Goal: Check status: Check status

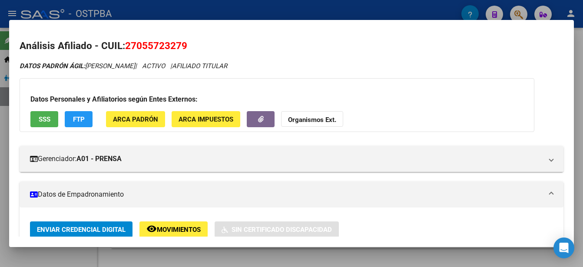
scroll to position [87, 0]
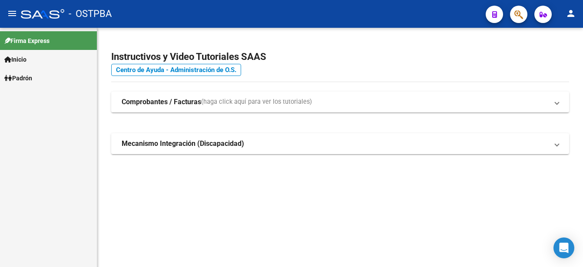
click at [40, 74] on link "Padrón" at bounding box center [48, 78] width 97 height 19
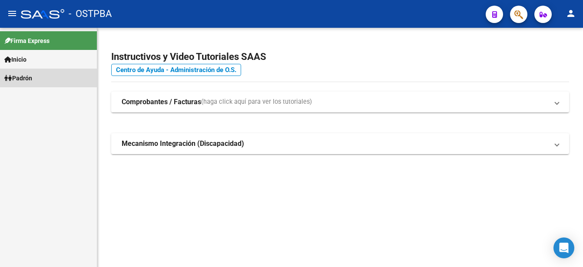
click at [40, 78] on link "Padrón" at bounding box center [48, 78] width 97 height 19
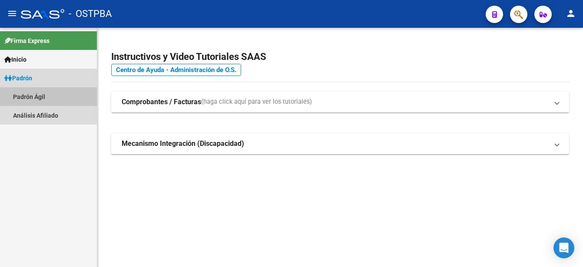
click at [40, 94] on link "Padrón Ágil" at bounding box center [48, 96] width 97 height 19
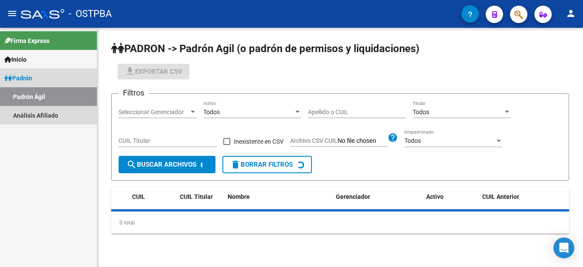
click at [40, 94] on link "Padrón Ágil" at bounding box center [48, 96] width 97 height 19
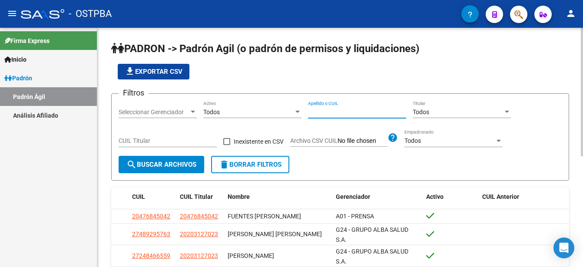
click at [309, 110] on input "Apellido o CUIL" at bounding box center [357, 112] width 98 height 7
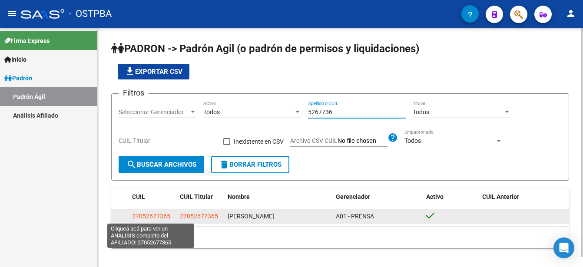
type input "5267736"
click at [154, 216] on span "27052677365" at bounding box center [151, 216] width 38 height 7
type textarea "27052677365"
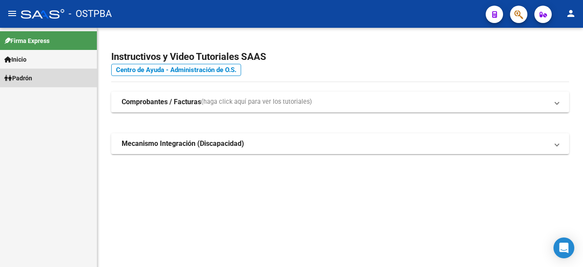
click at [39, 76] on link "Padrón" at bounding box center [48, 78] width 97 height 19
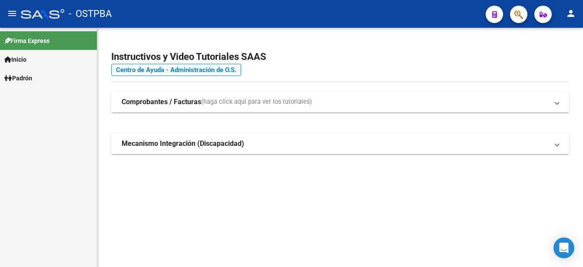
click at [39, 76] on link "Padrón" at bounding box center [48, 78] width 97 height 19
drag, startPoint x: 39, startPoint y: 76, endPoint x: 38, endPoint y: 95, distance: 19.6
click at [38, 95] on link "Padrón Ágil" at bounding box center [48, 96] width 97 height 19
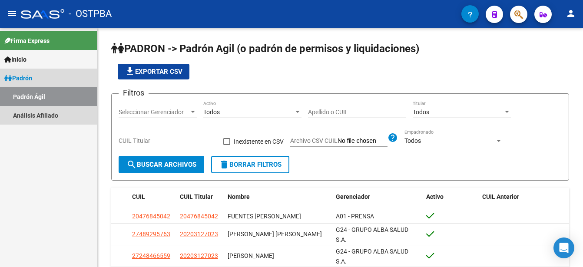
click at [40, 96] on link "Padrón Ágil" at bounding box center [48, 96] width 97 height 19
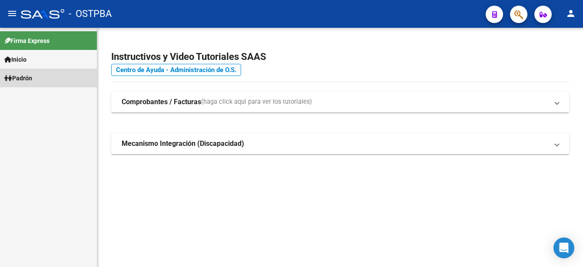
click at [32, 78] on span "Padrón" at bounding box center [18, 78] width 28 height 10
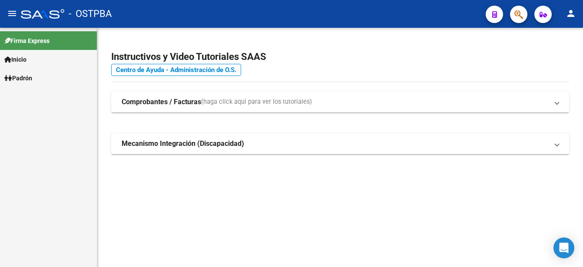
click at [32, 78] on span "Padrón" at bounding box center [18, 78] width 28 height 10
click at [35, 95] on link "Padrón Ágil" at bounding box center [48, 96] width 97 height 19
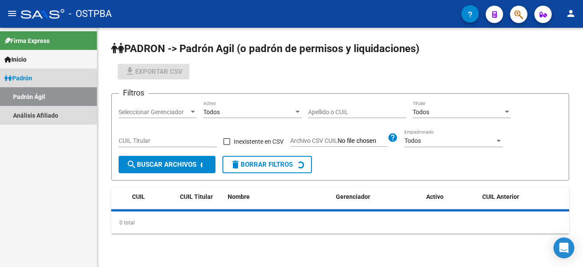
click at [35, 94] on link "Padrón Ágil" at bounding box center [48, 96] width 97 height 19
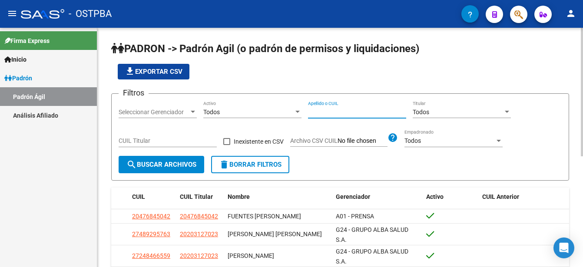
click at [310, 115] on input "Apellido o CUIL" at bounding box center [357, 112] width 98 height 7
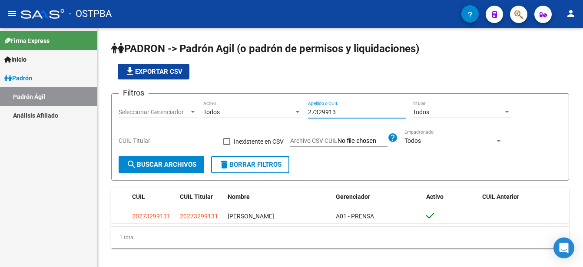
type input "27329913"
